Goal: Task Accomplishment & Management: Manage account settings

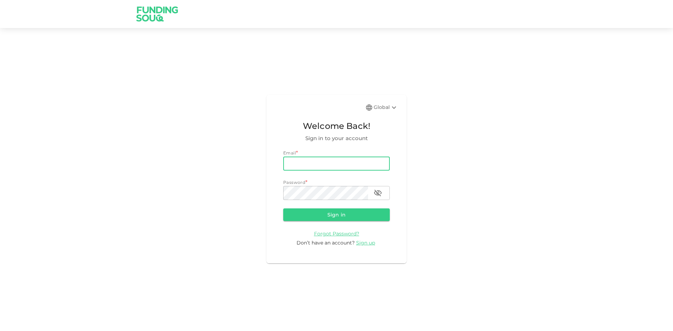
click at [295, 158] on input "email" at bounding box center [336, 164] width 107 height 14
type input "[EMAIL_ADDRESS][DOMAIN_NAME]"
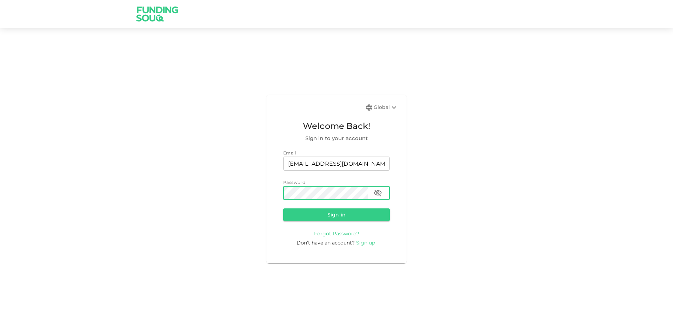
click at [283, 209] on button "Sign in" at bounding box center [336, 215] width 107 height 13
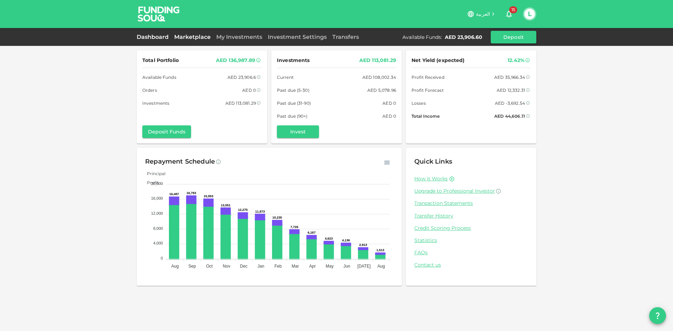
click at [205, 37] on link "Marketplace" at bounding box center [192, 37] width 42 height 7
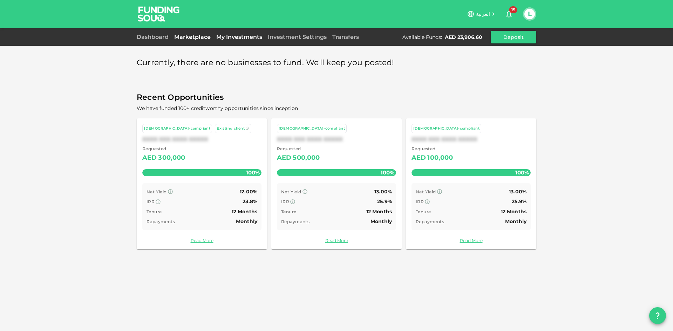
click at [214, 38] on link "My Investments" at bounding box center [240, 37] width 52 height 7
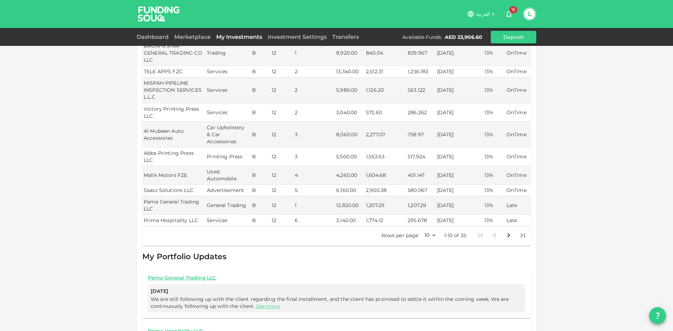
scroll to position [140, 0]
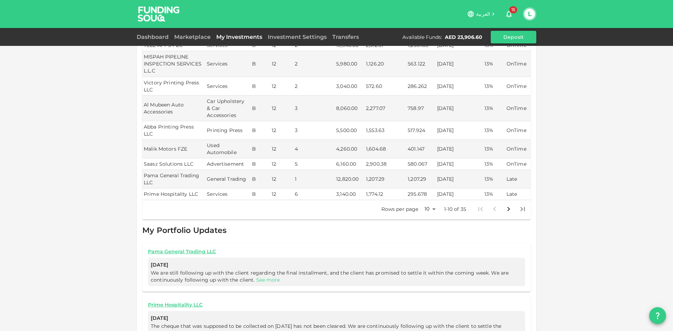
click at [265, 277] on link "See more" at bounding box center [268, 280] width 24 height 6
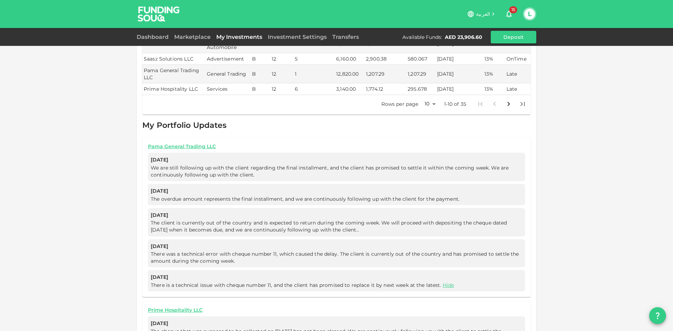
scroll to position [334, 0]
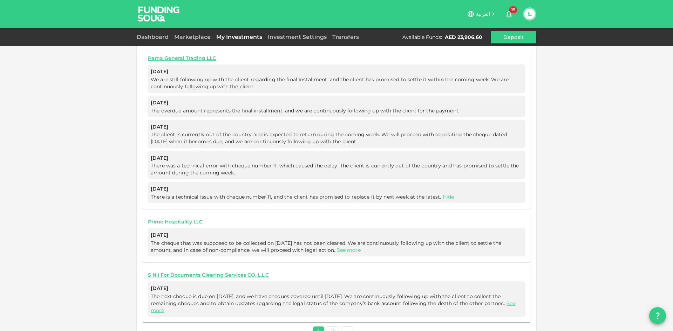
click at [341, 247] on link "See more" at bounding box center [349, 250] width 24 height 6
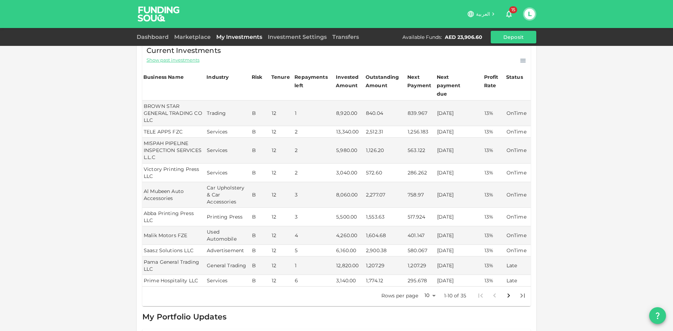
scroll to position [53, 0]
click at [427, 281] on body "العربية 15 L Dashboard Marketplace My Investments Investment Settings Transfers…" at bounding box center [336, 165] width 673 height 331
click at [425, 303] on li "50" at bounding box center [427, 307] width 21 height 13
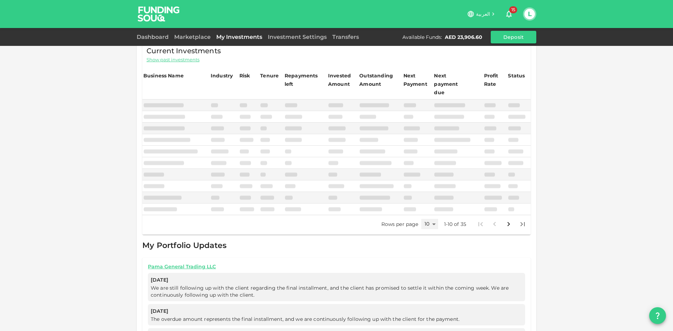
type input "50"
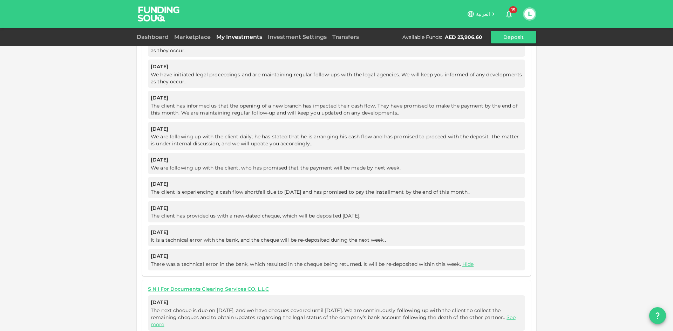
scroll to position [1296, 0]
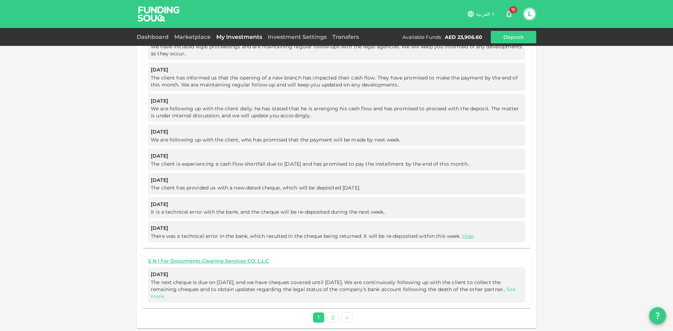
click at [179, 295] on link "See more" at bounding box center [333, 292] width 365 height 13
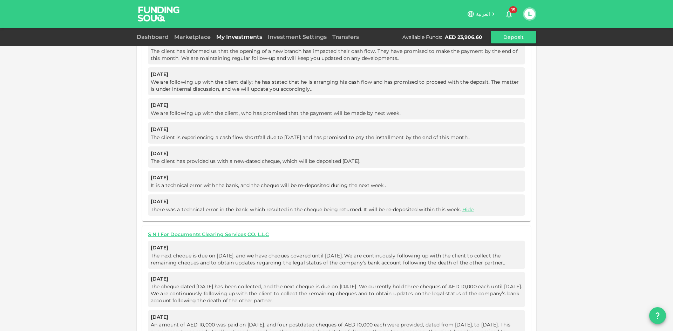
scroll to position [1366, 0]
